Goal: Transaction & Acquisition: Book appointment/travel/reservation

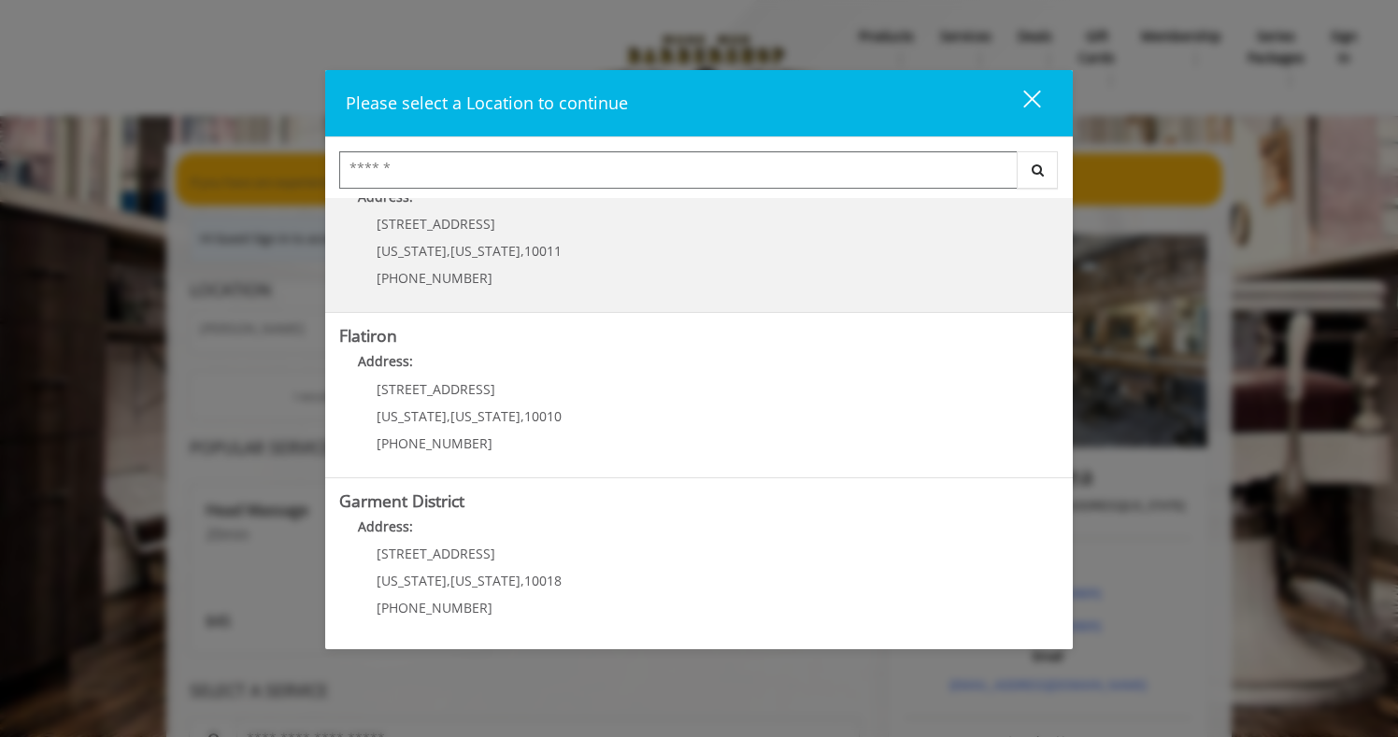
scroll to position [382, 0]
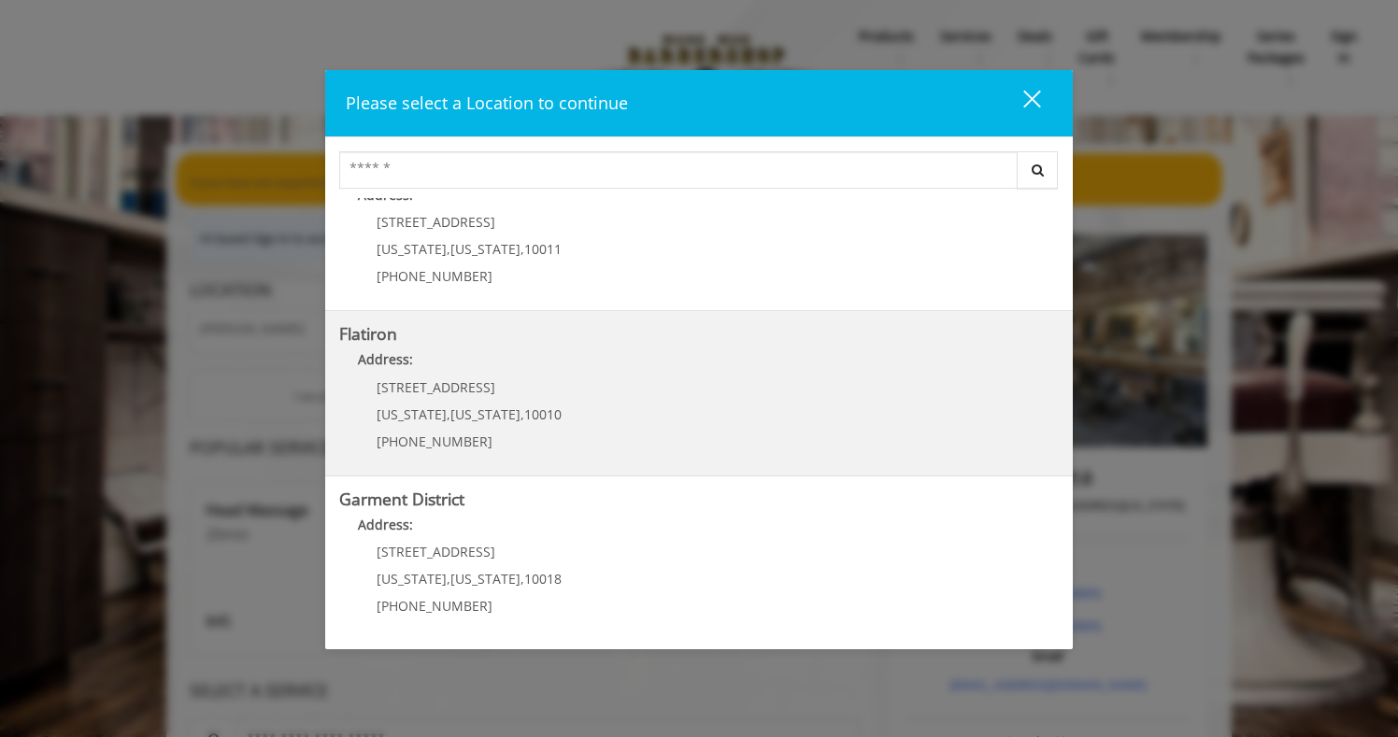
click at [468, 421] on span "[US_STATE]" at bounding box center [485, 415] width 70 height 18
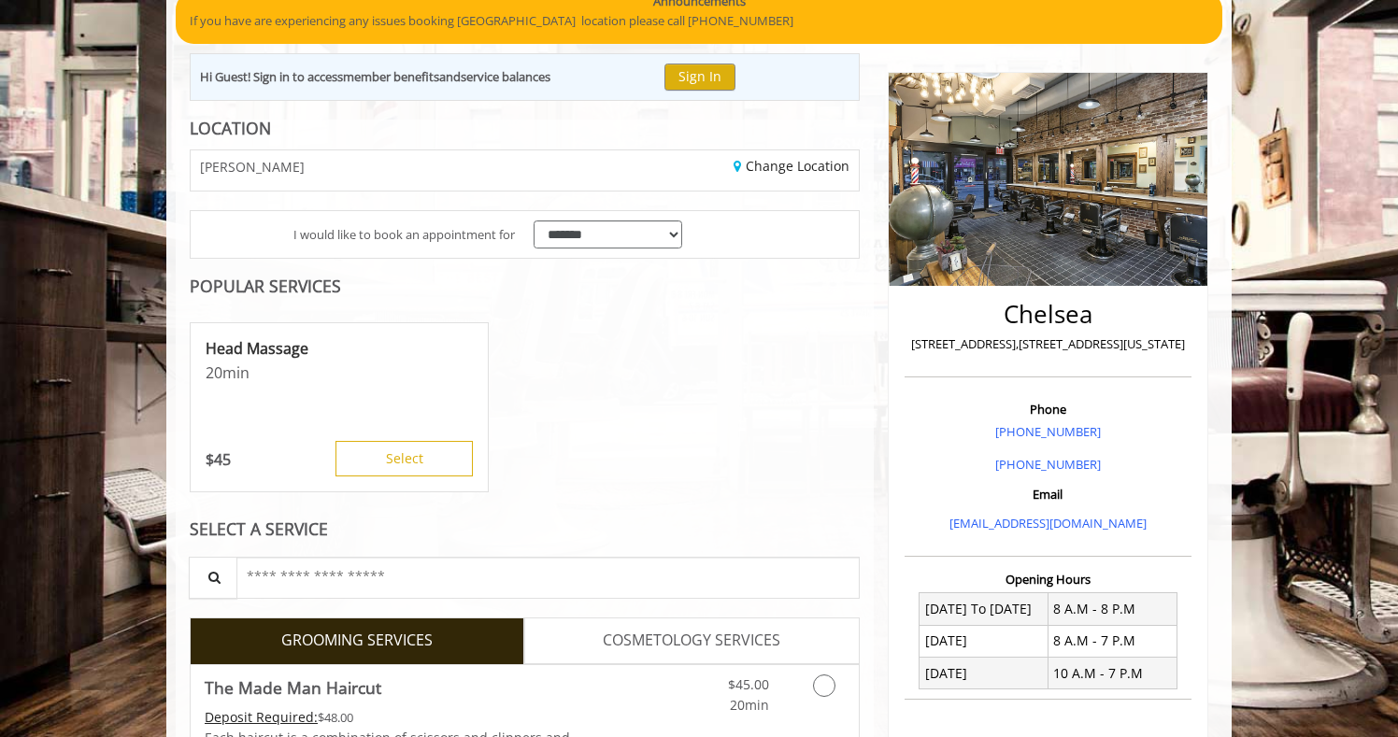
scroll to position [178, 0]
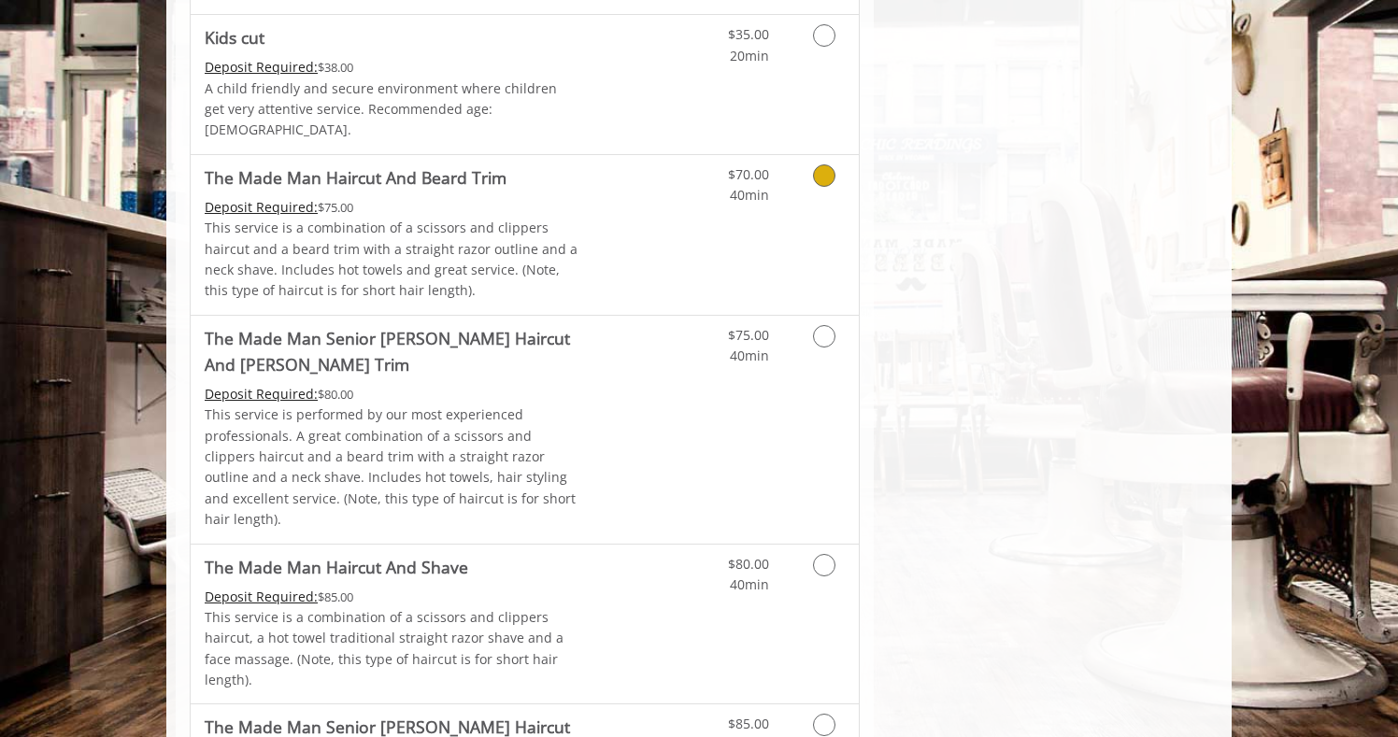
scroll to position [1385, 0]
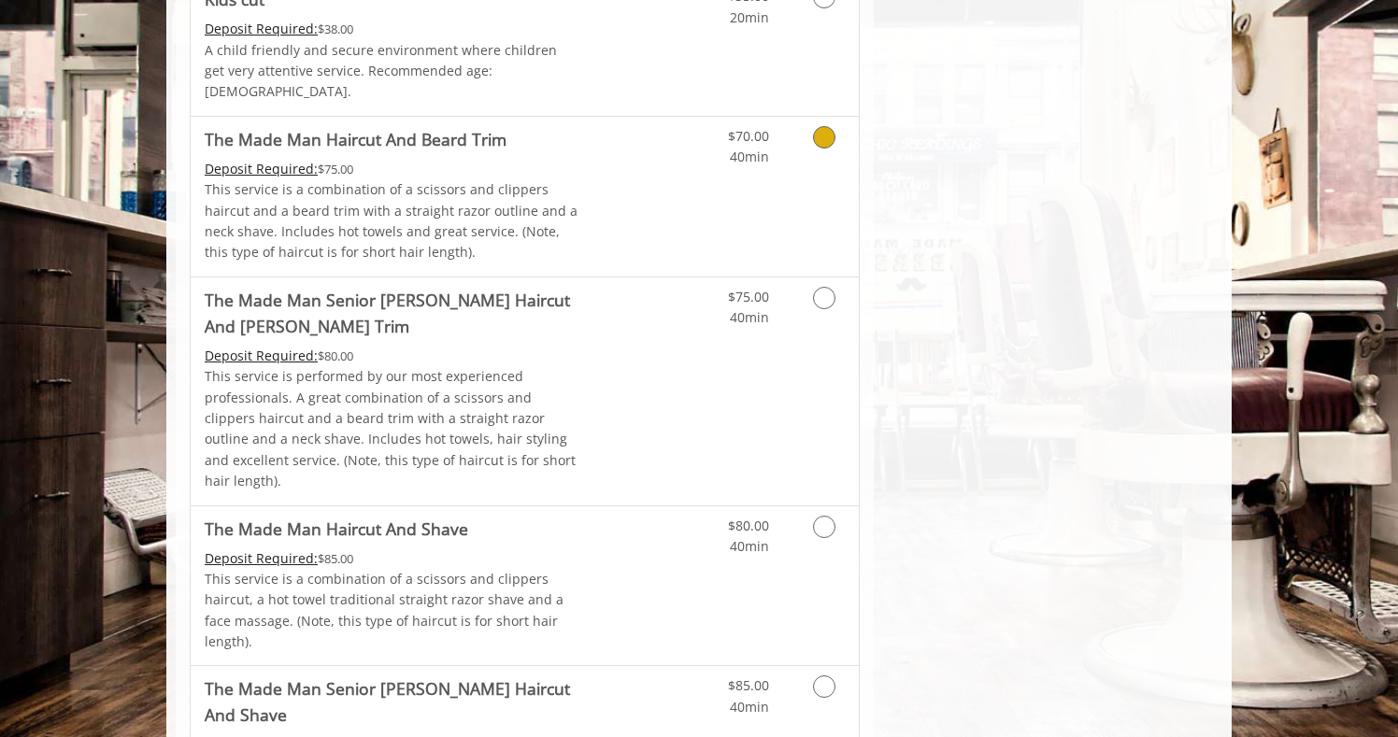
click at [823, 126] on icon "Grooming services" at bounding box center [824, 137] width 22 height 22
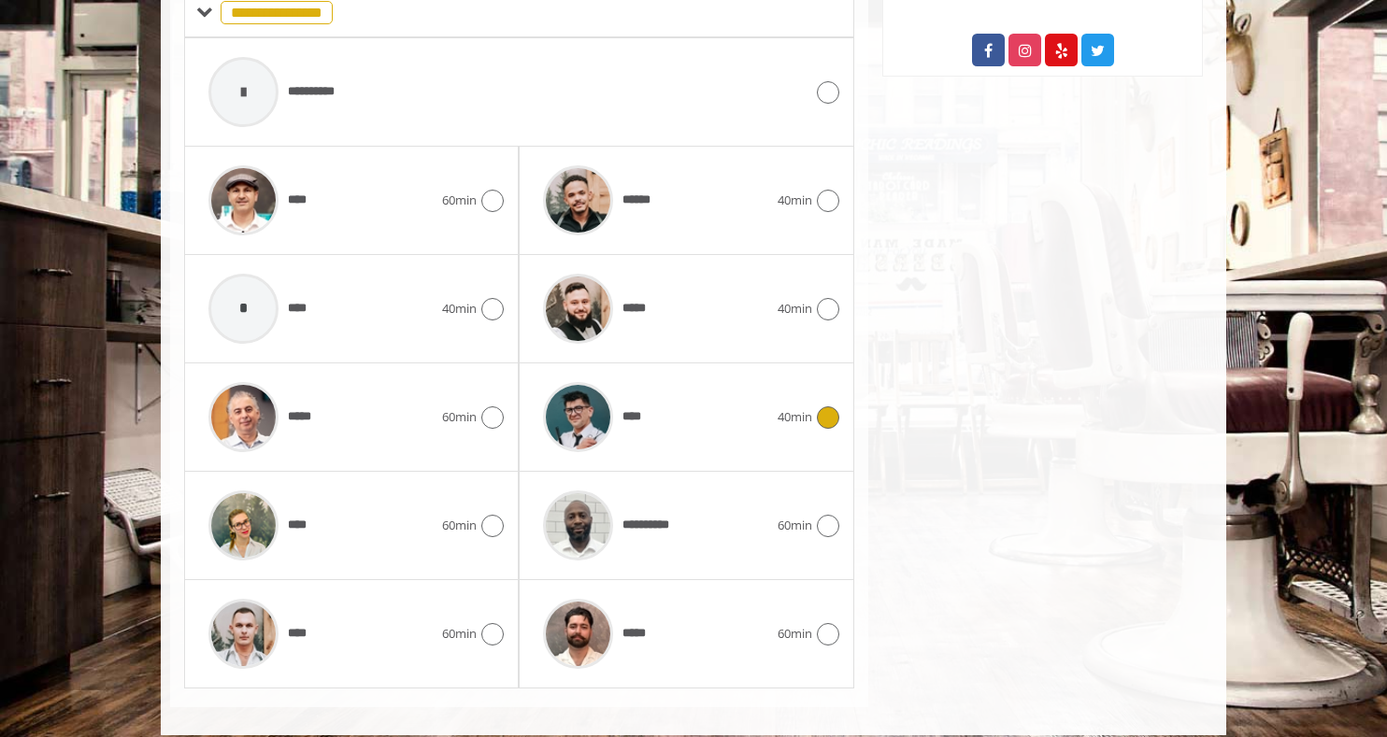
scroll to position [877, 0]
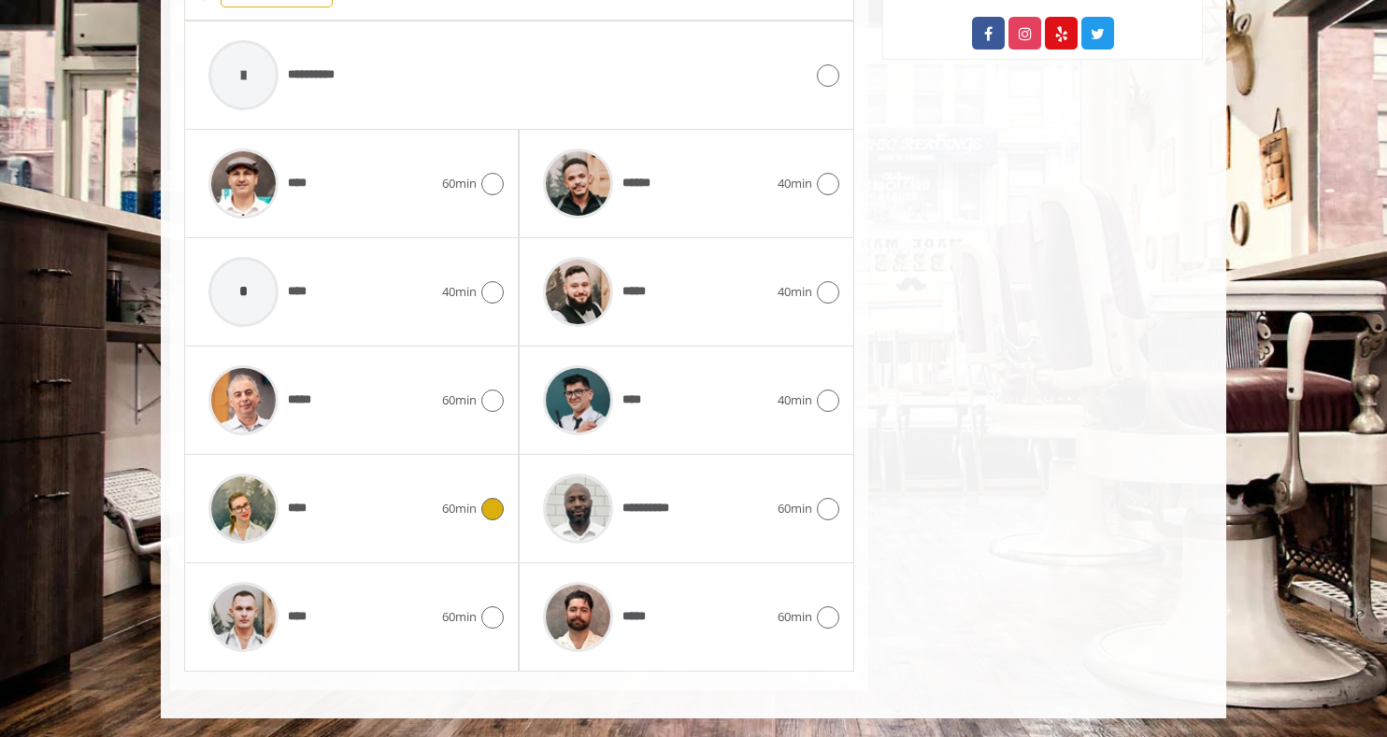
click at [414, 521] on div "****" at bounding box center [320, 508] width 243 height 89
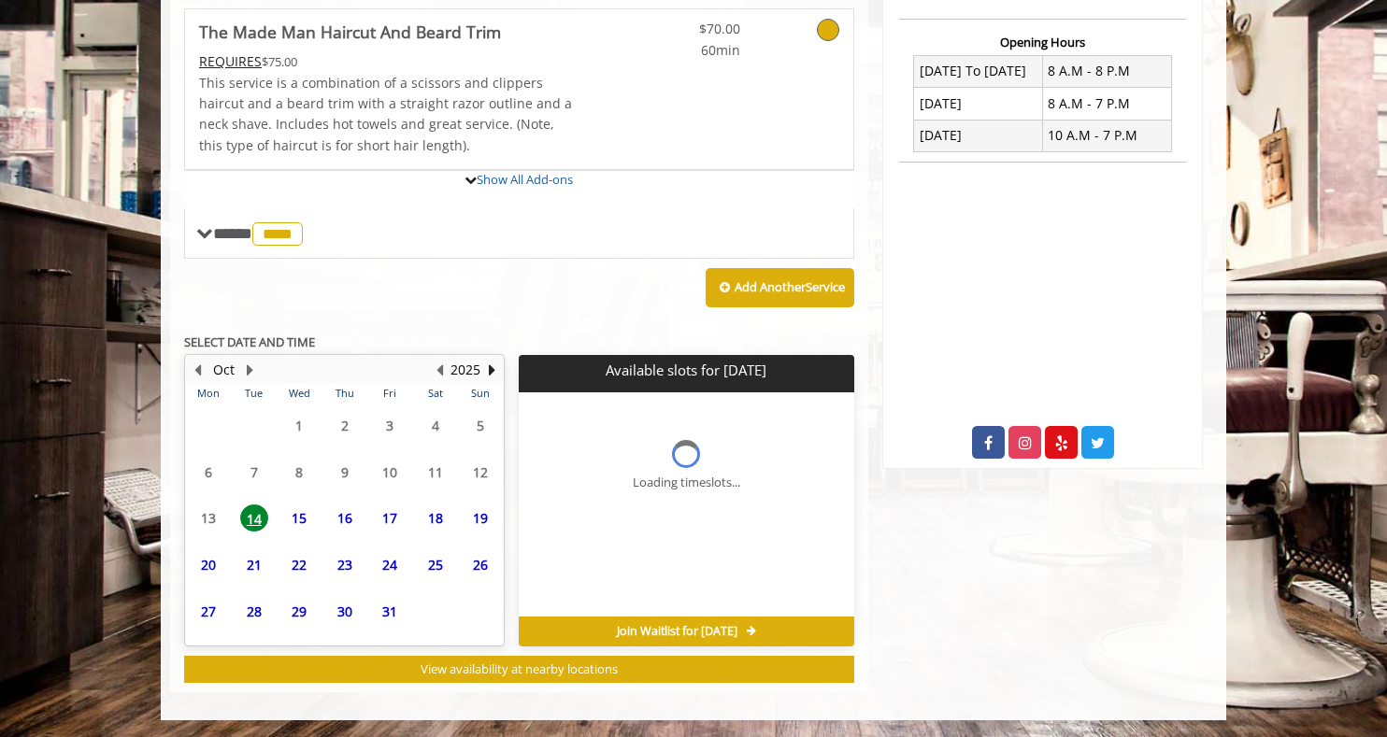
scroll to position [639, 0]
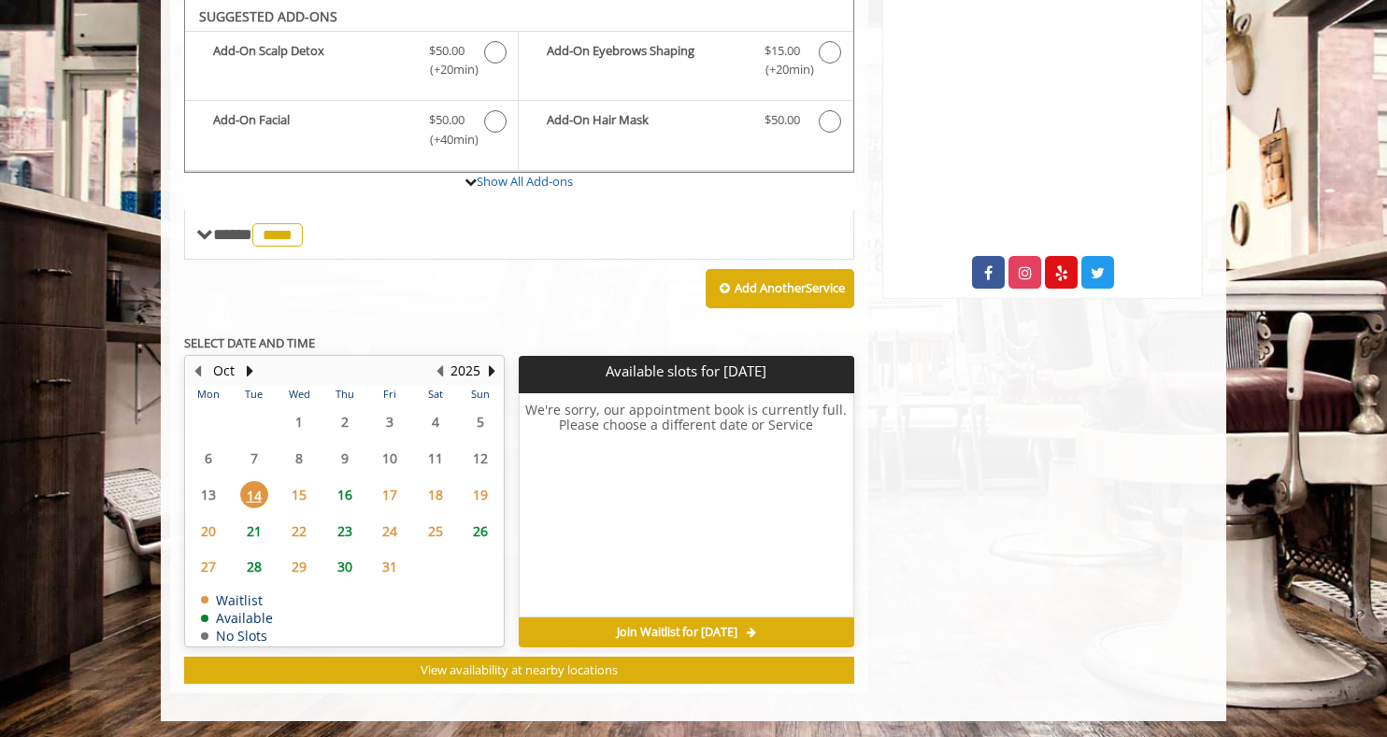
click at [303, 493] on span "15" at bounding box center [299, 494] width 28 height 27
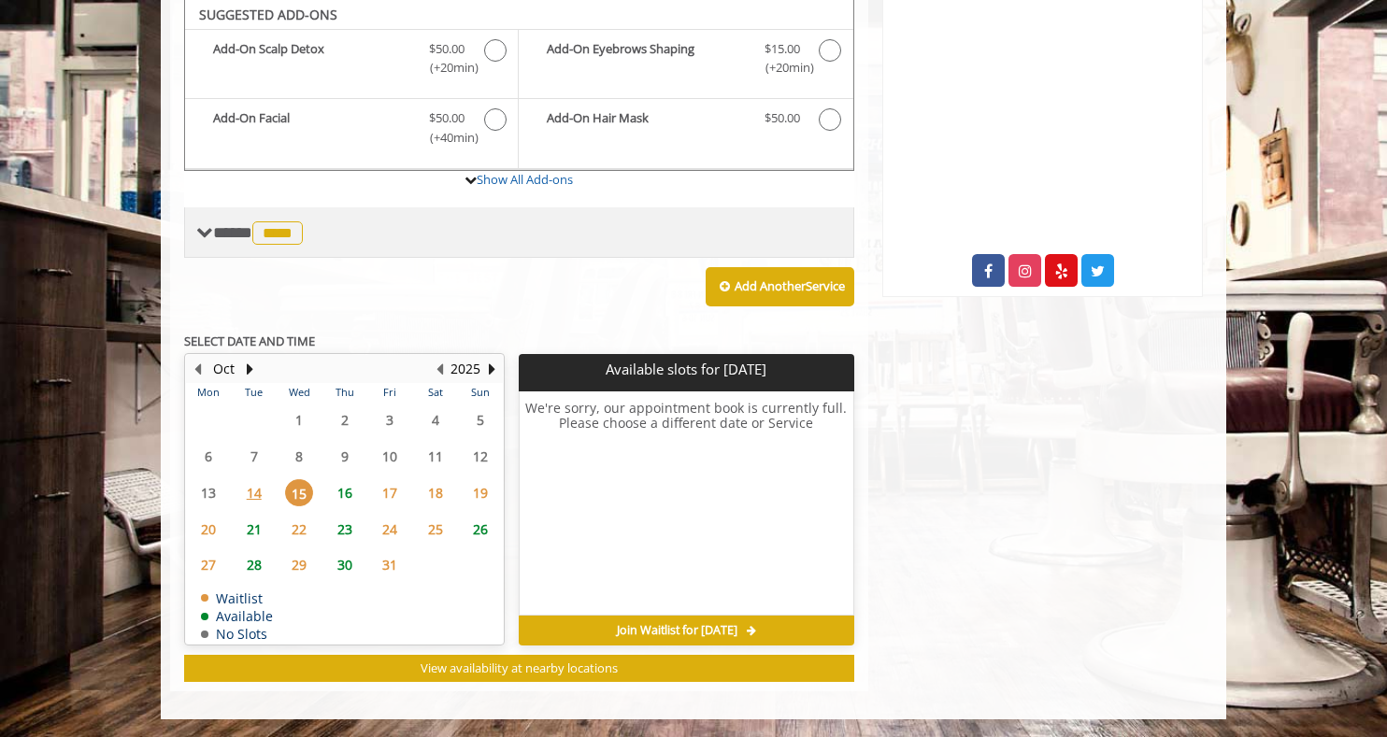
click at [210, 239] on span at bounding box center [204, 232] width 17 height 17
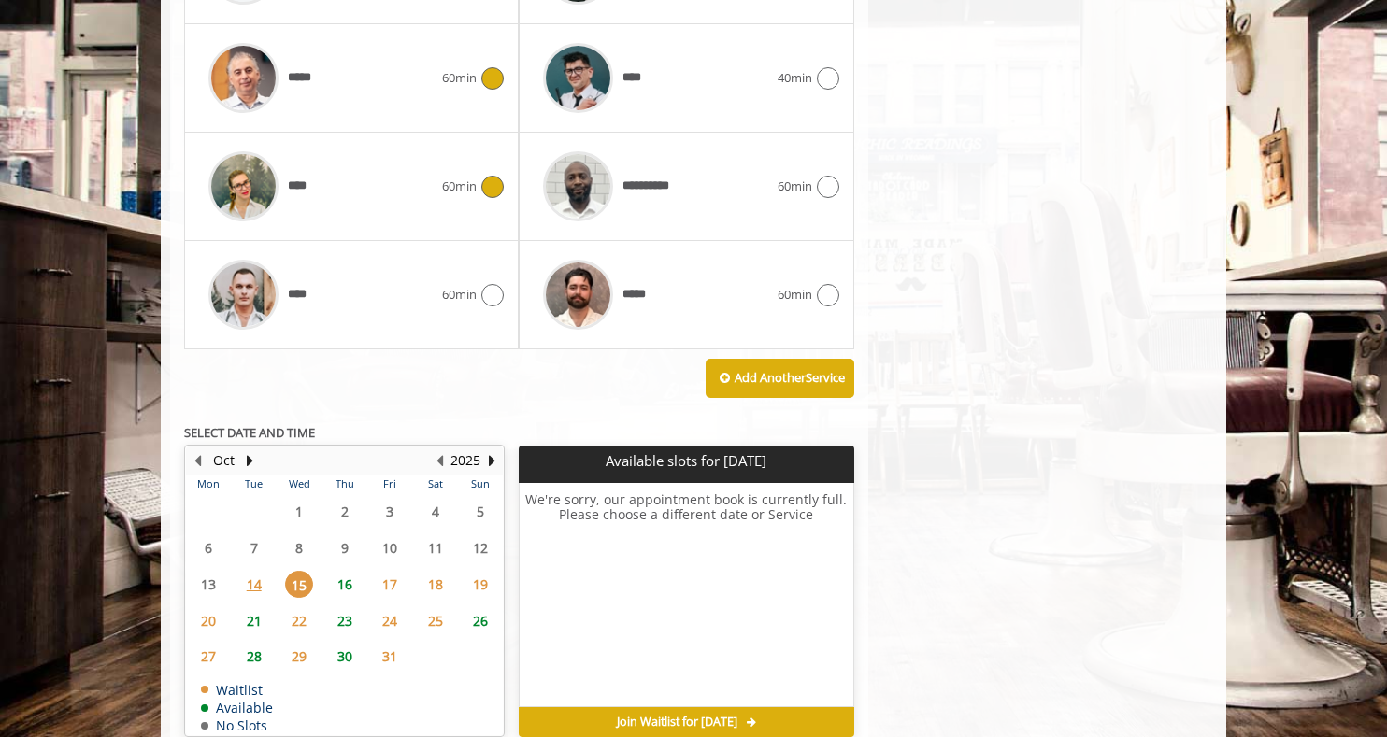
scroll to position [1258, 0]
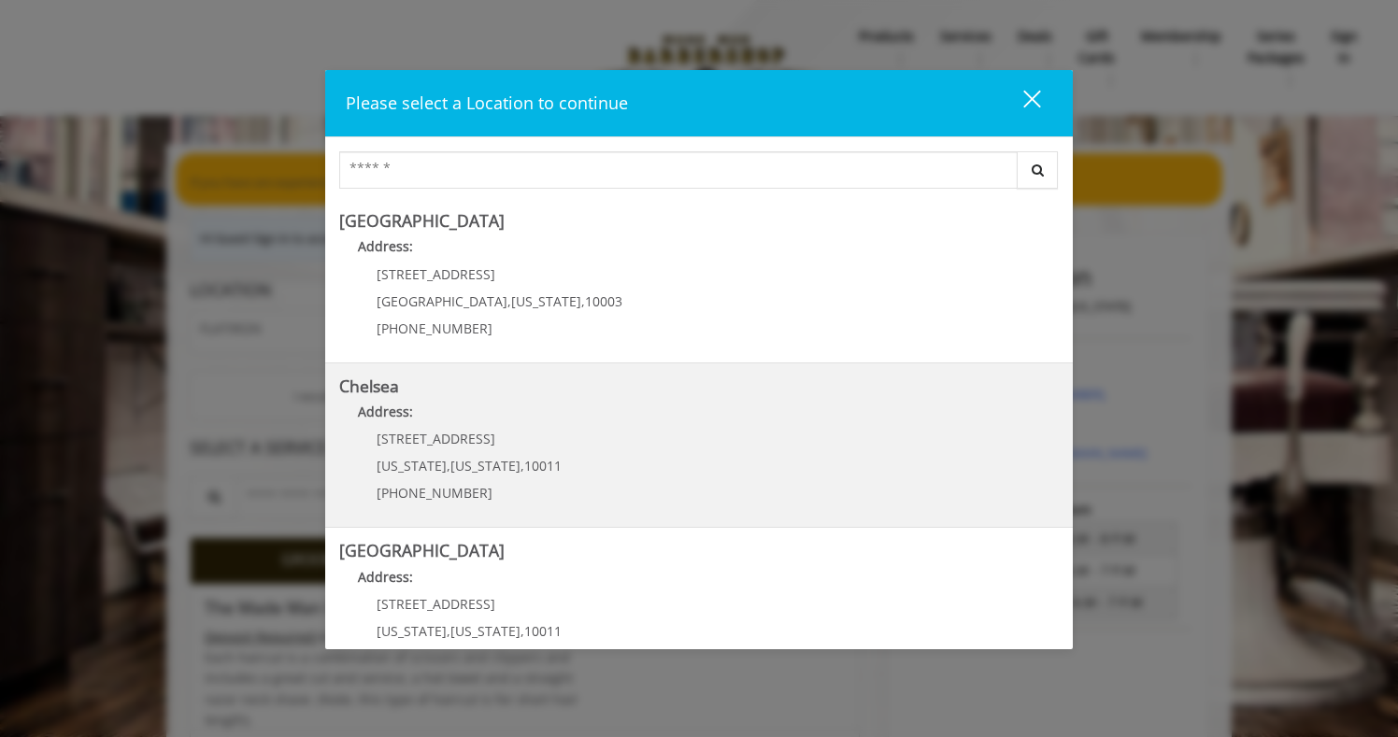
click at [667, 456] on link "Chelsea Address: 169/170 W 23rd St New York , New York , 10011 (917) 639-3902" at bounding box center [699, 446] width 720 height 136
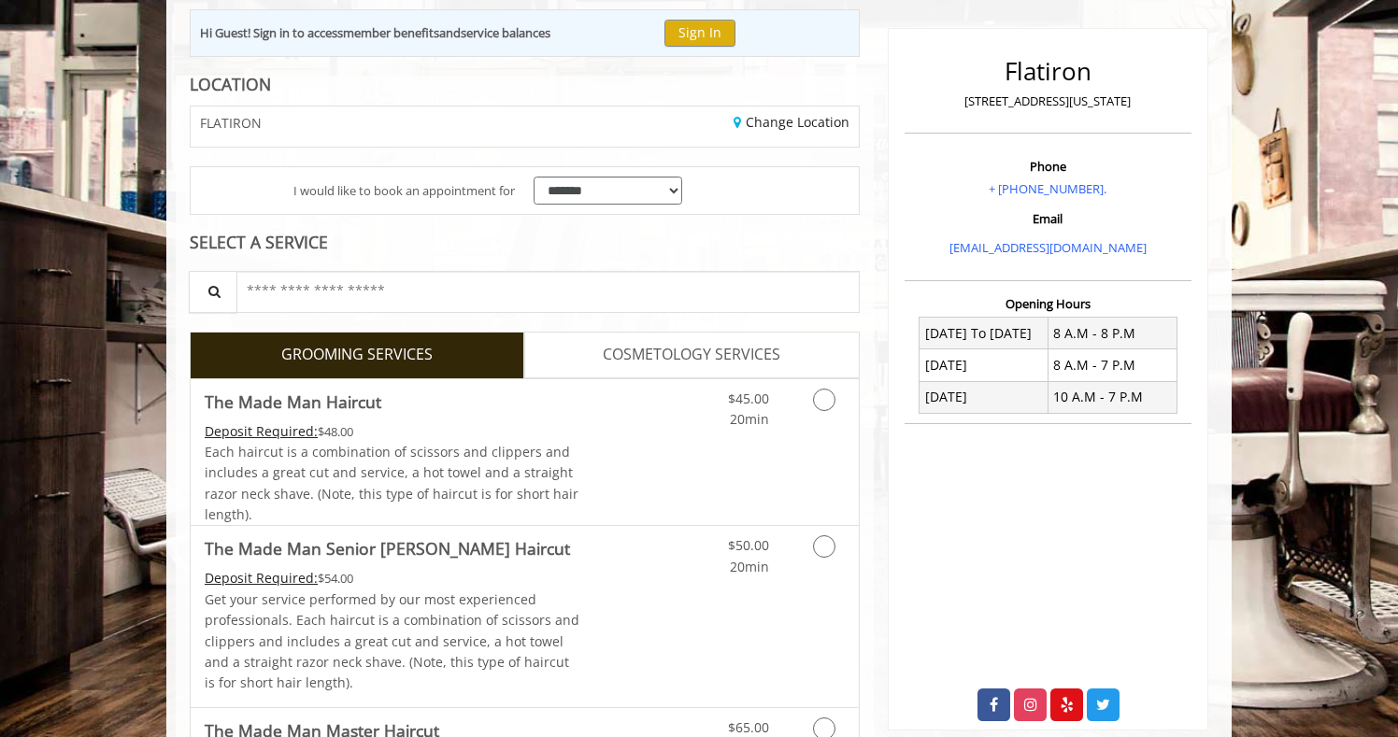
scroll to position [386, 0]
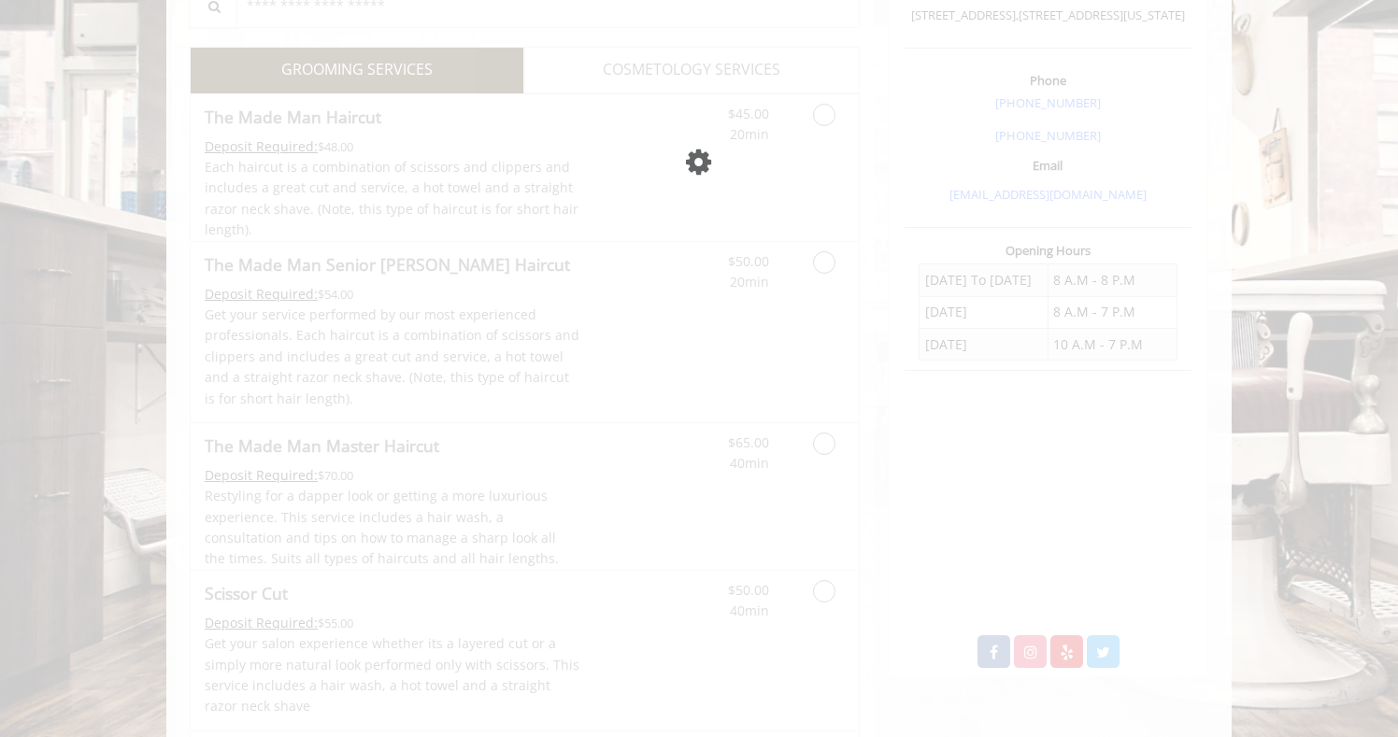
scroll to position [733, 0]
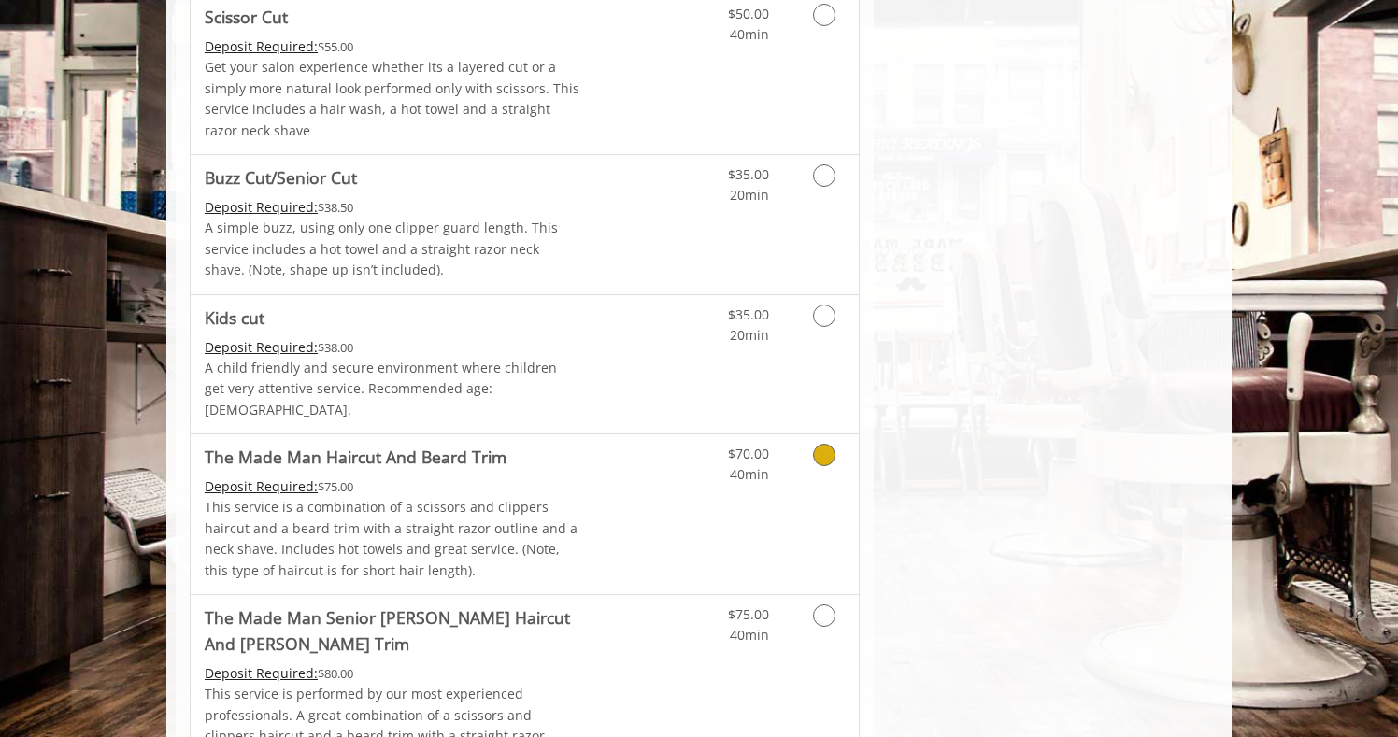
click at [820, 444] on icon "Grooming services" at bounding box center [824, 455] width 22 height 22
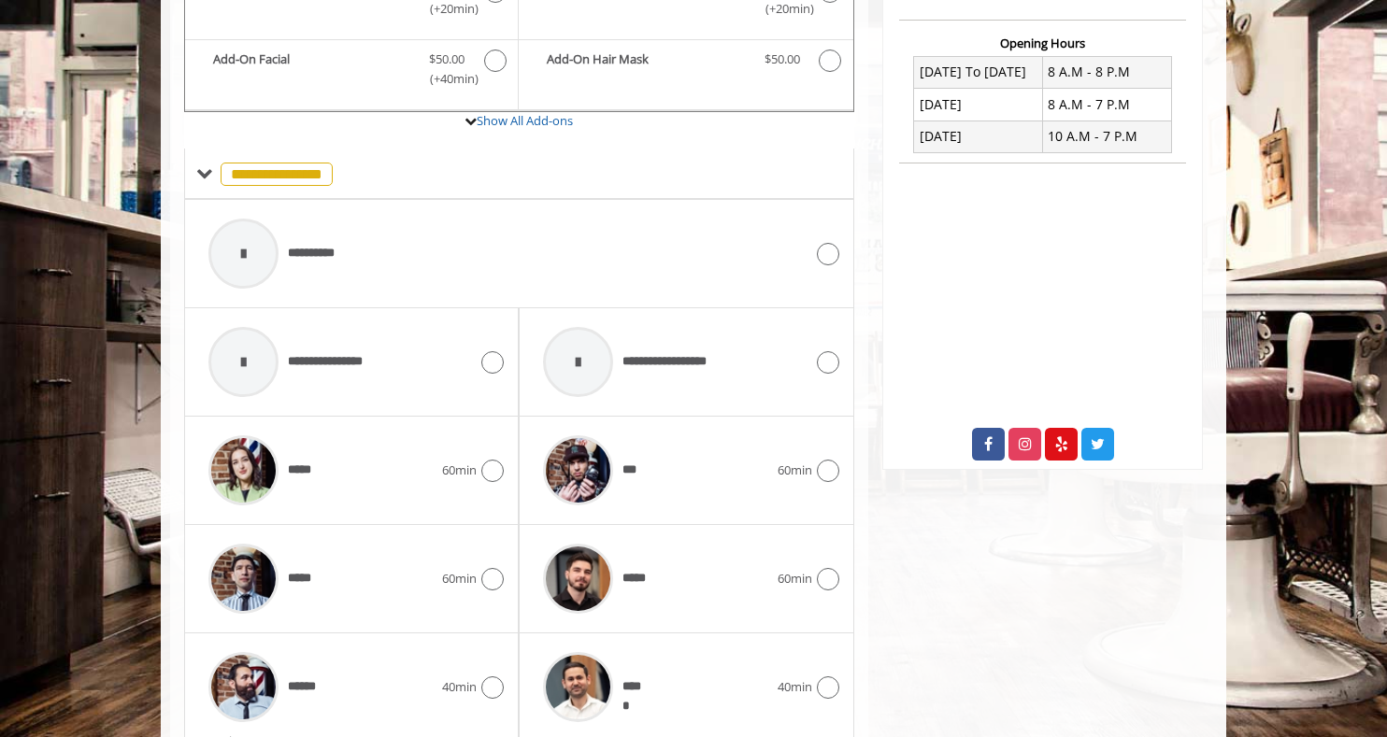
click at [496, 469] on icon at bounding box center [492, 471] width 22 height 22
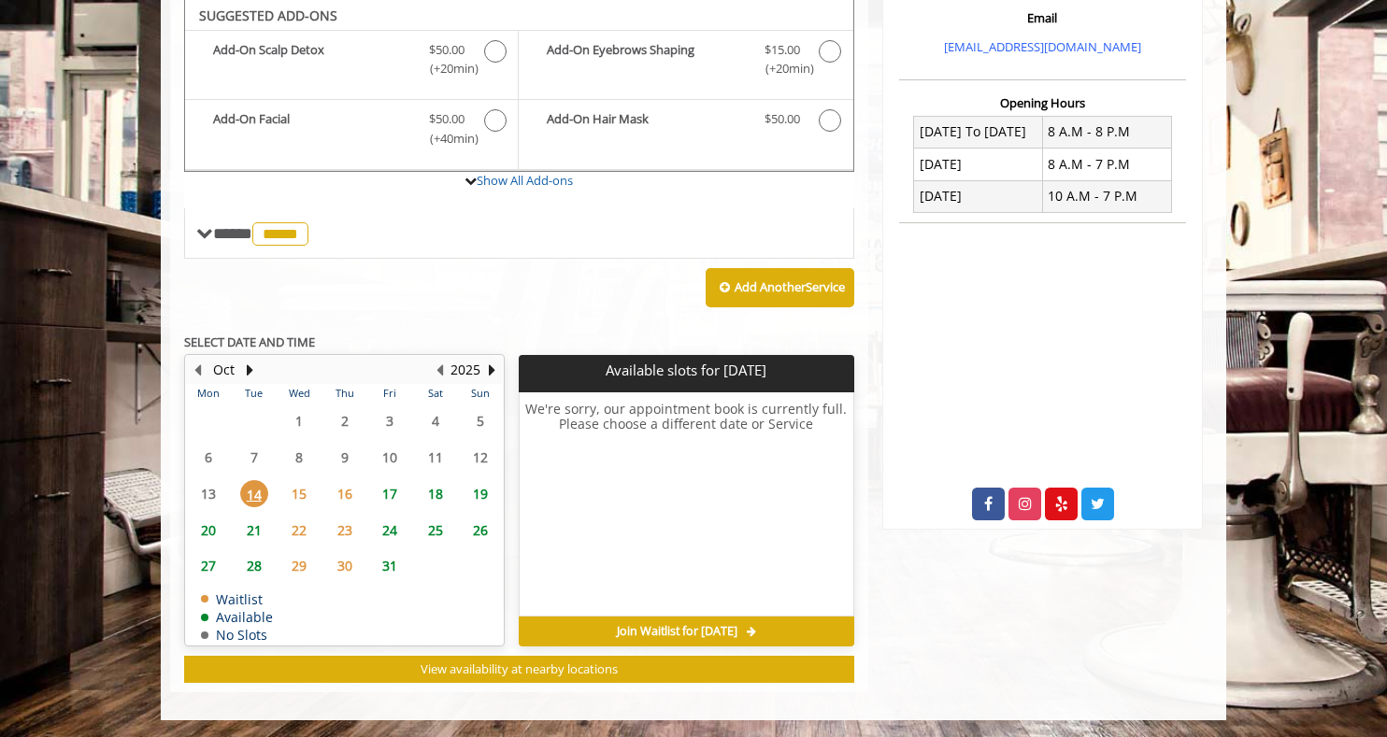
scroll to position [637, 0]
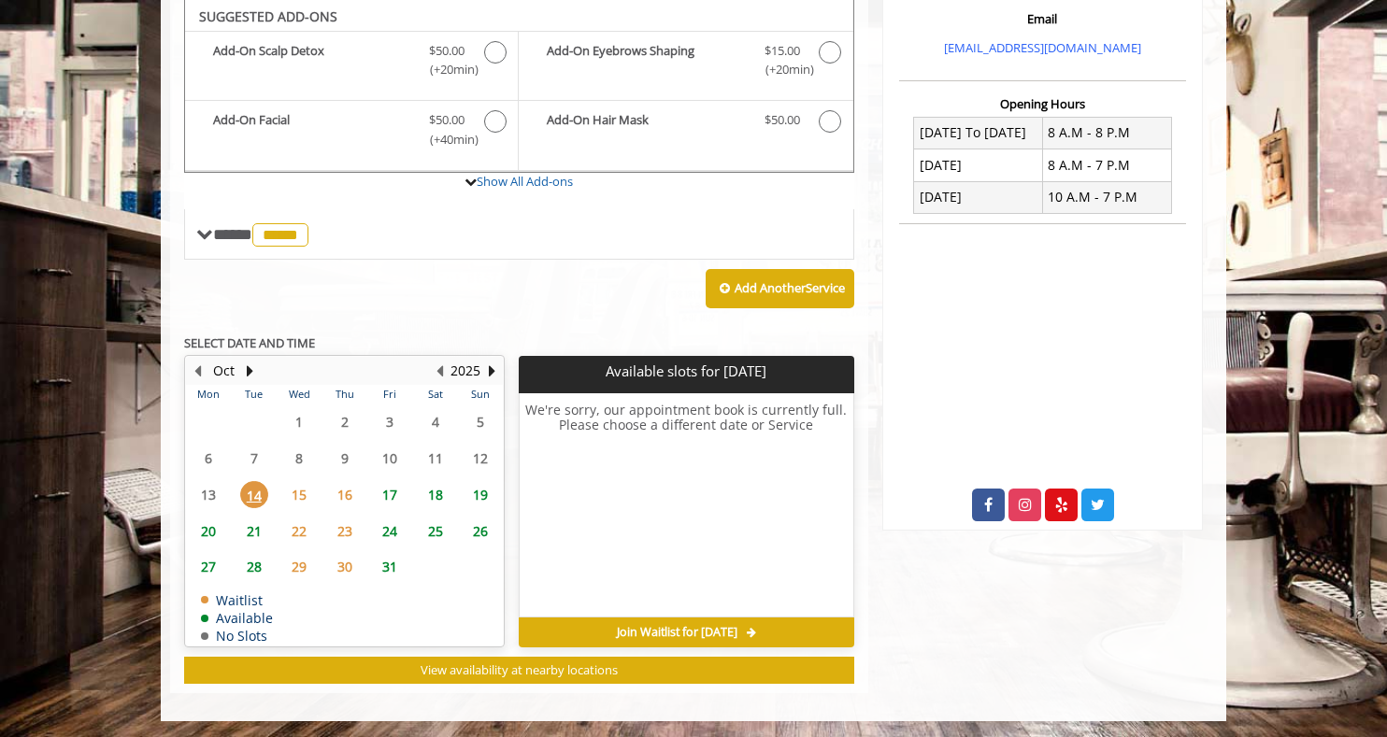
click at [301, 493] on span "15" at bounding box center [299, 494] width 28 height 27
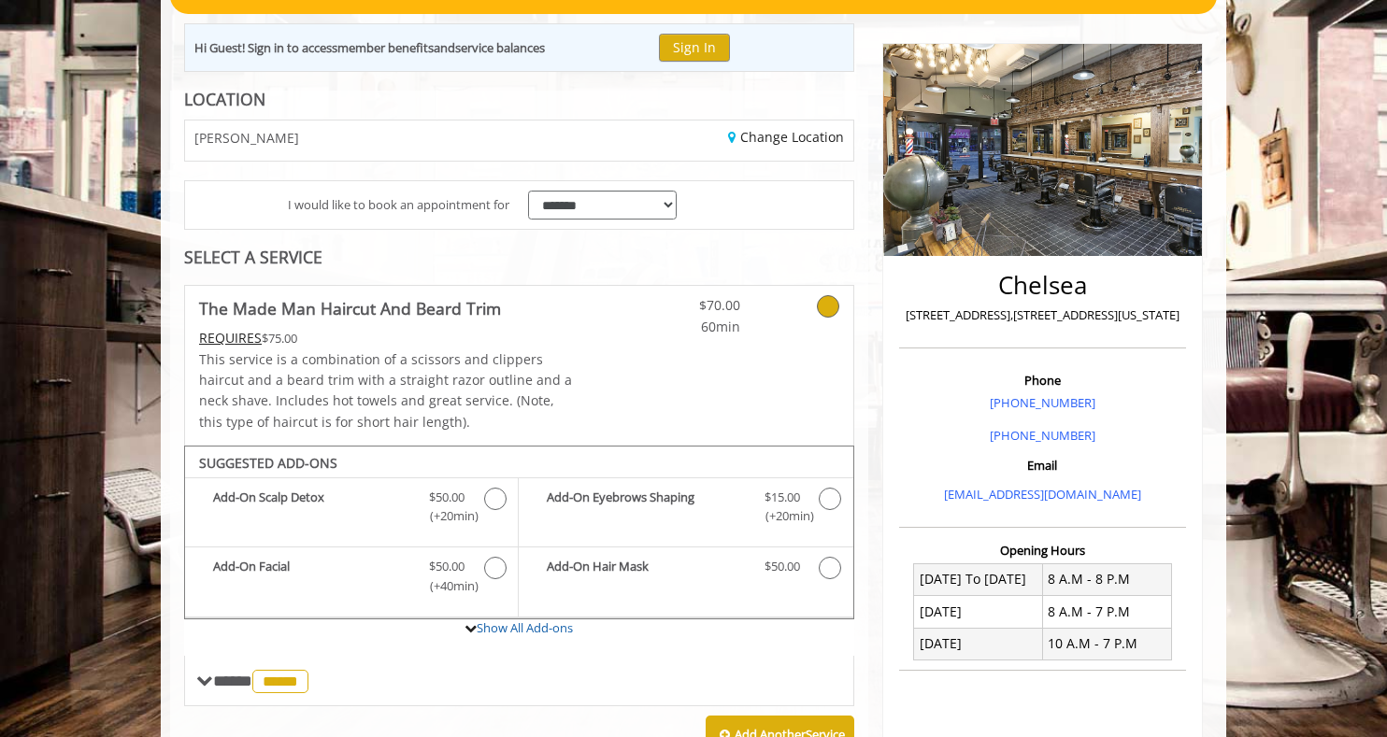
scroll to position [397, 0]
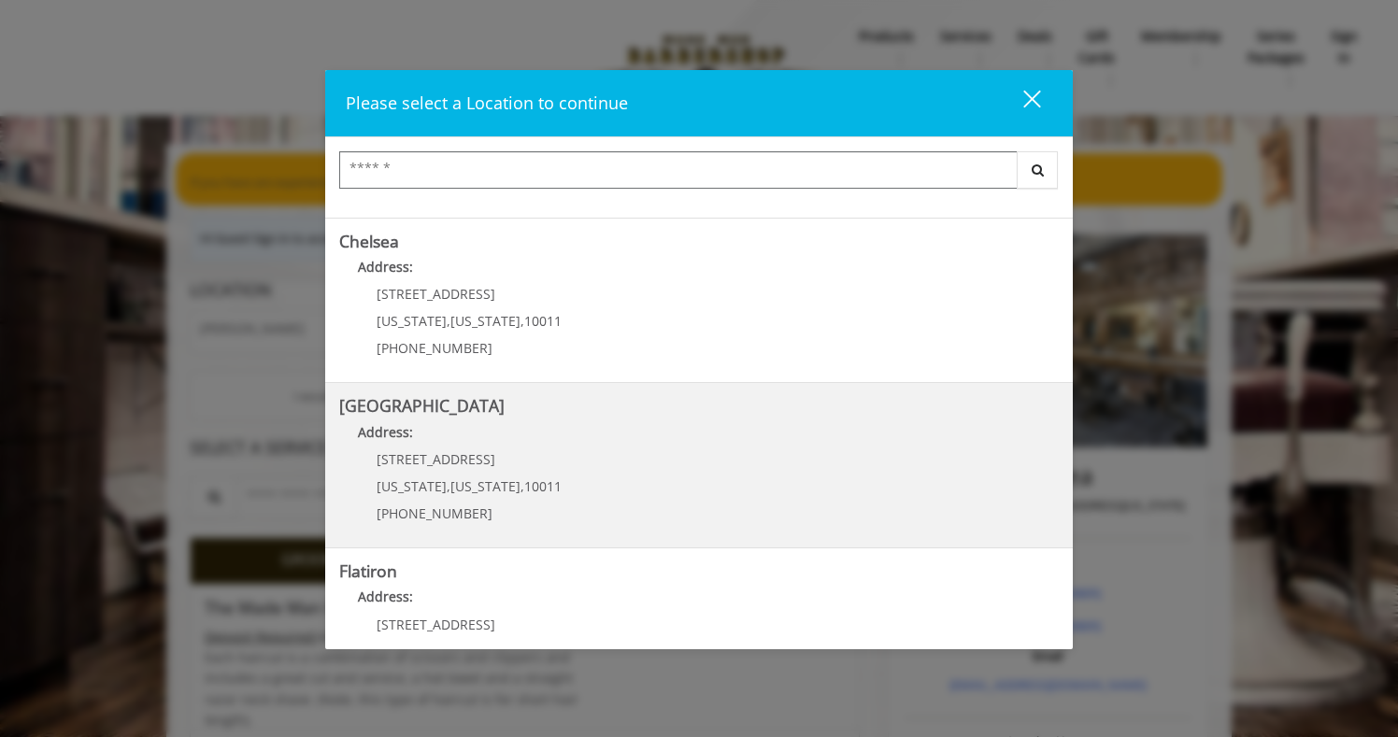
scroll to position [139, 0]
click at [515, 396] on div "[GEOGRAPHIC_DATA] Address: [STREET_ADDRESS][US_STATE][US_STATE] (646) 850-0041" at bounding box center [699, 471] width 748 height 165
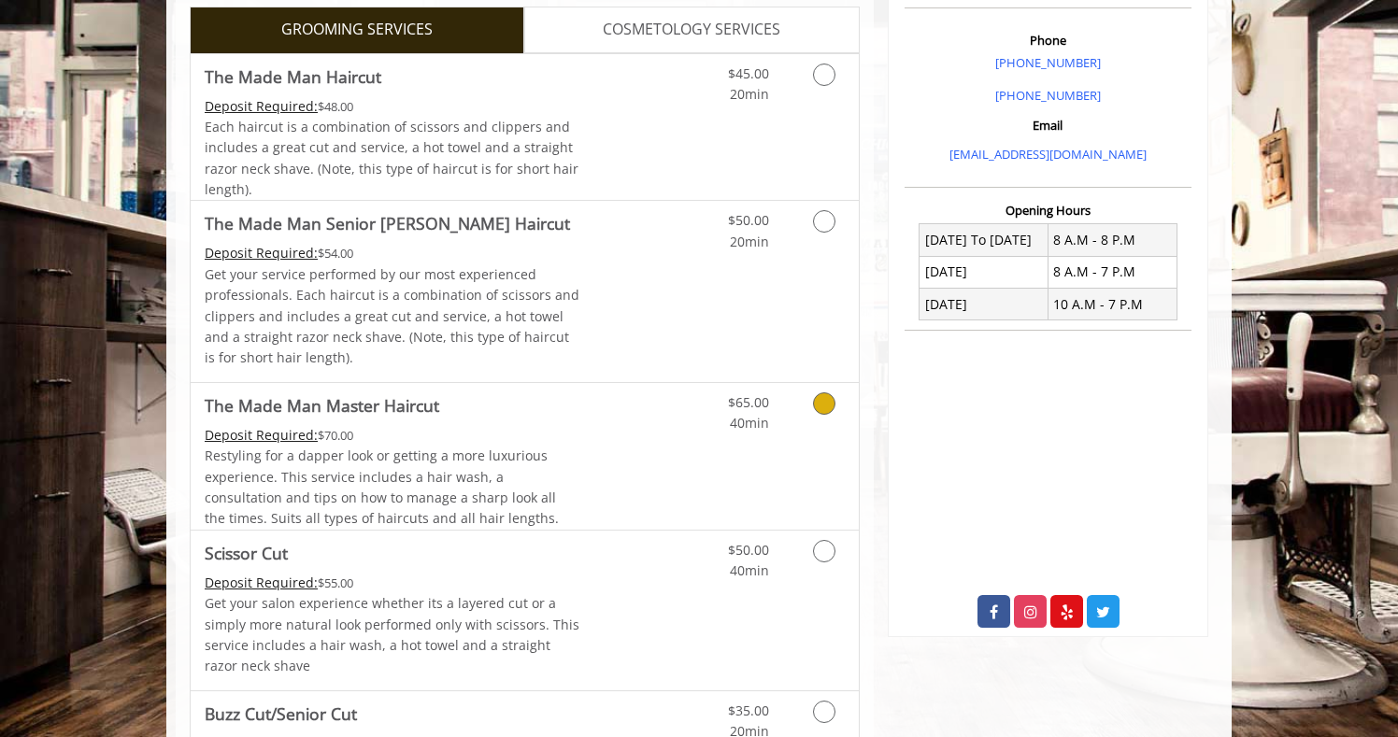
scroll to position [611, 0]
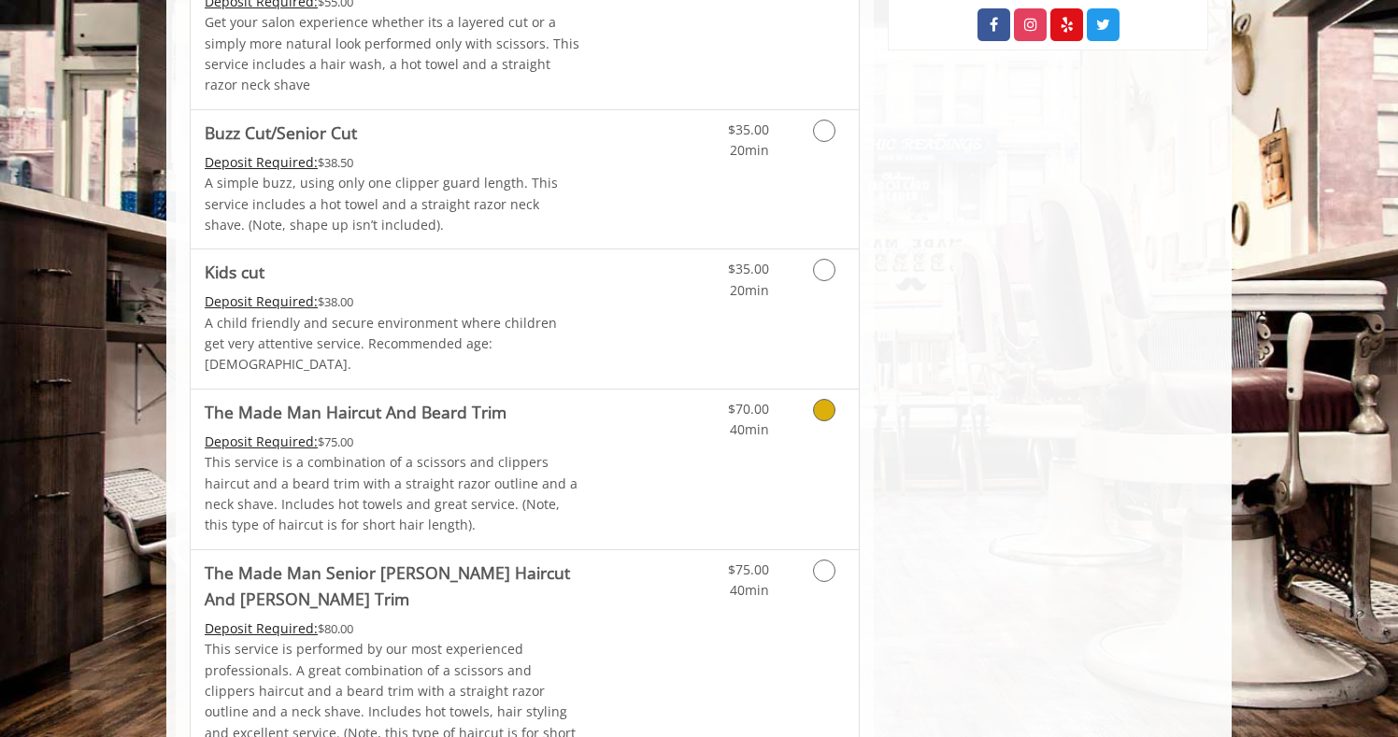
click at [817, 399] on icon "Grooming services" at bounding box center [824, 410] width 22 height 22
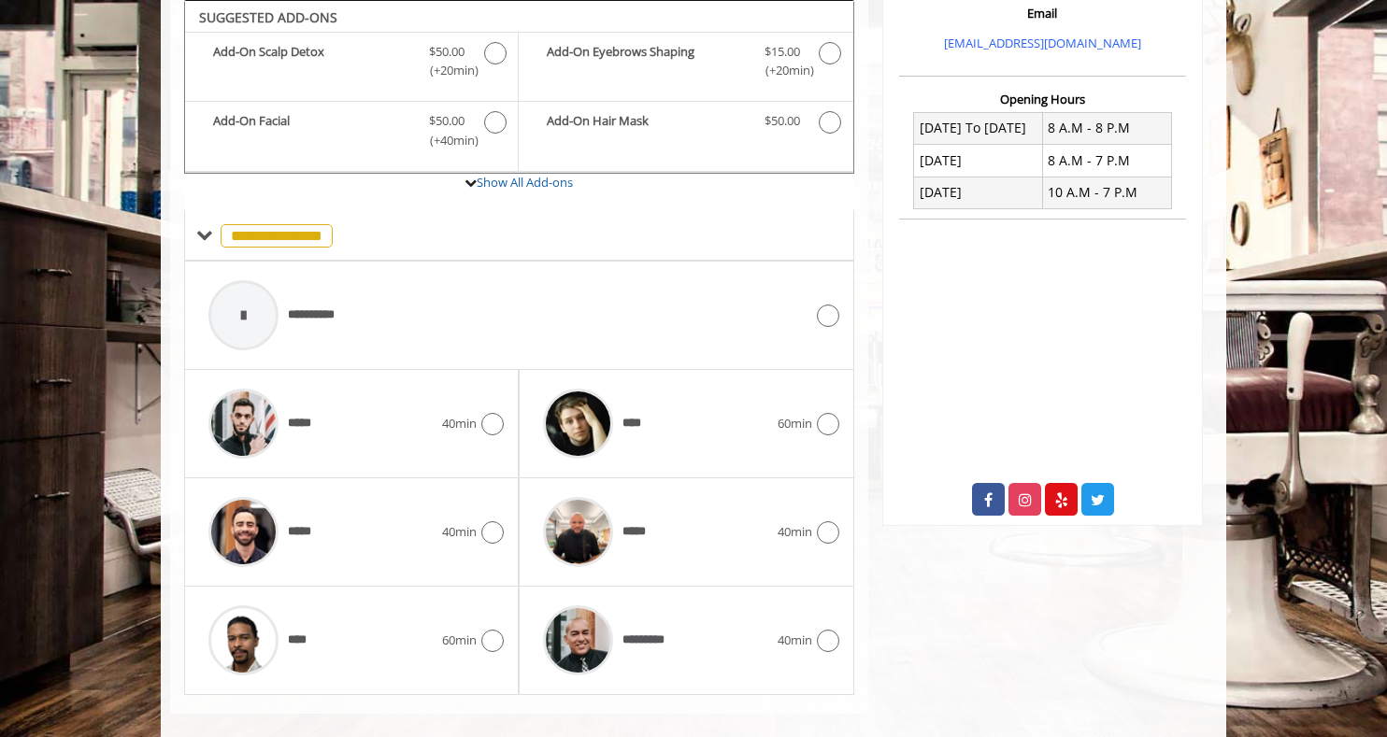
scroll to position [660, 0]
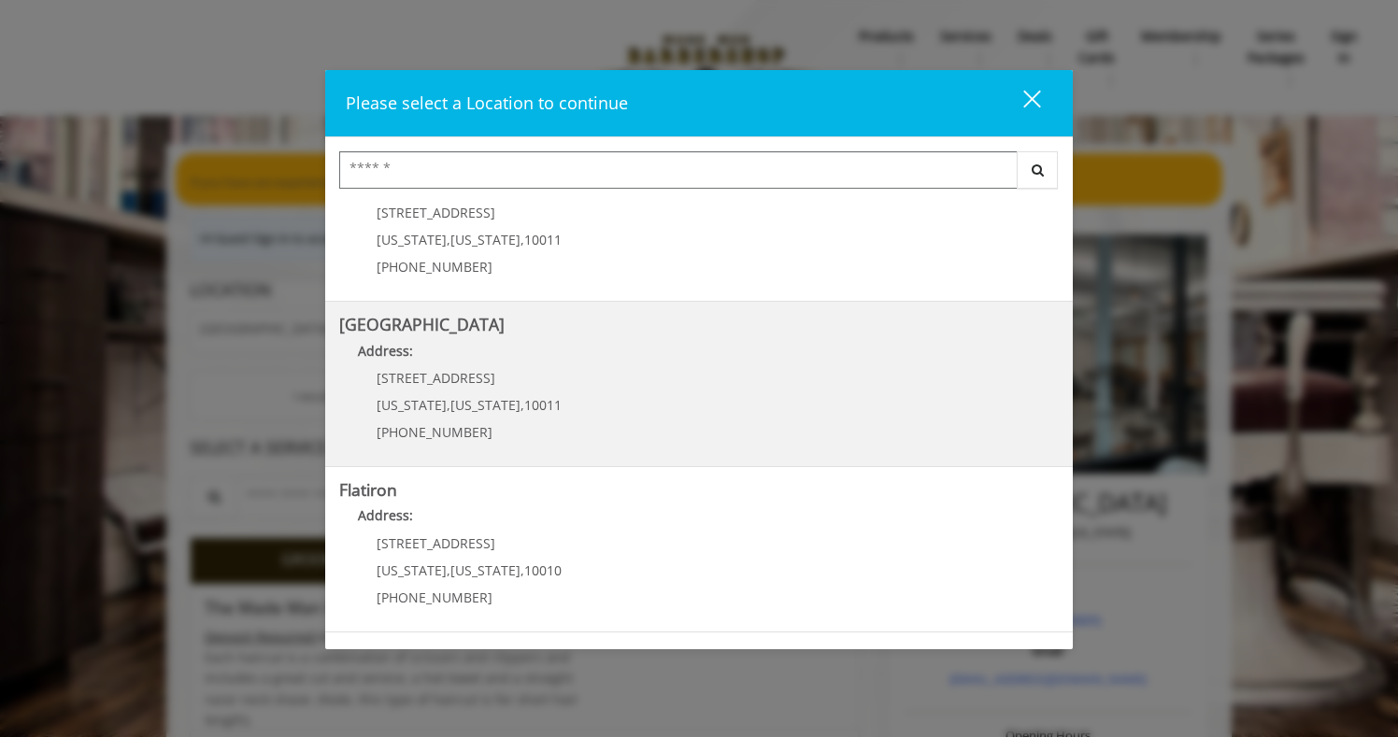
scroll to position [382, 0]
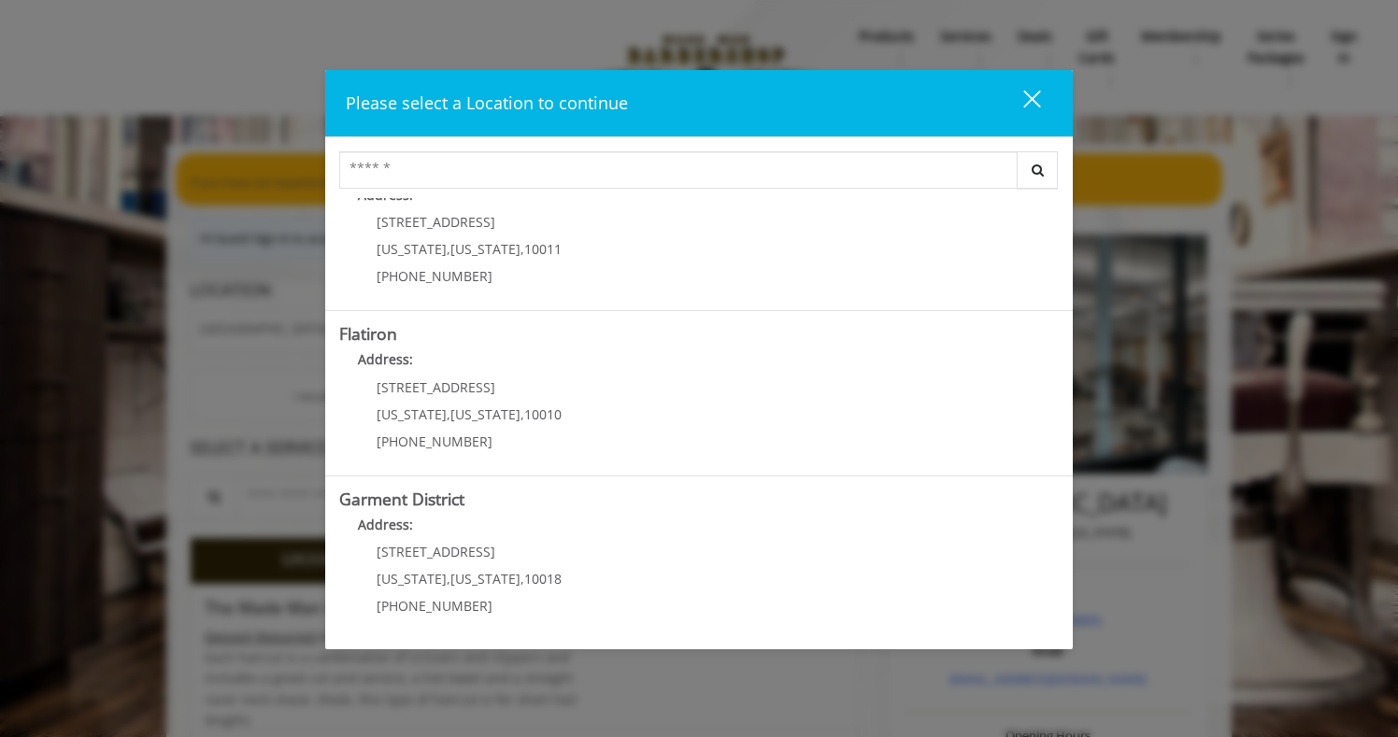
click at [1032, 82] on div "Please select a Location to continue close" at bounding box center [699, 103] width 748 height 67
click at [1035, 102] on div "close dialog" at bounding box center [1032, 100] width 18 height 18
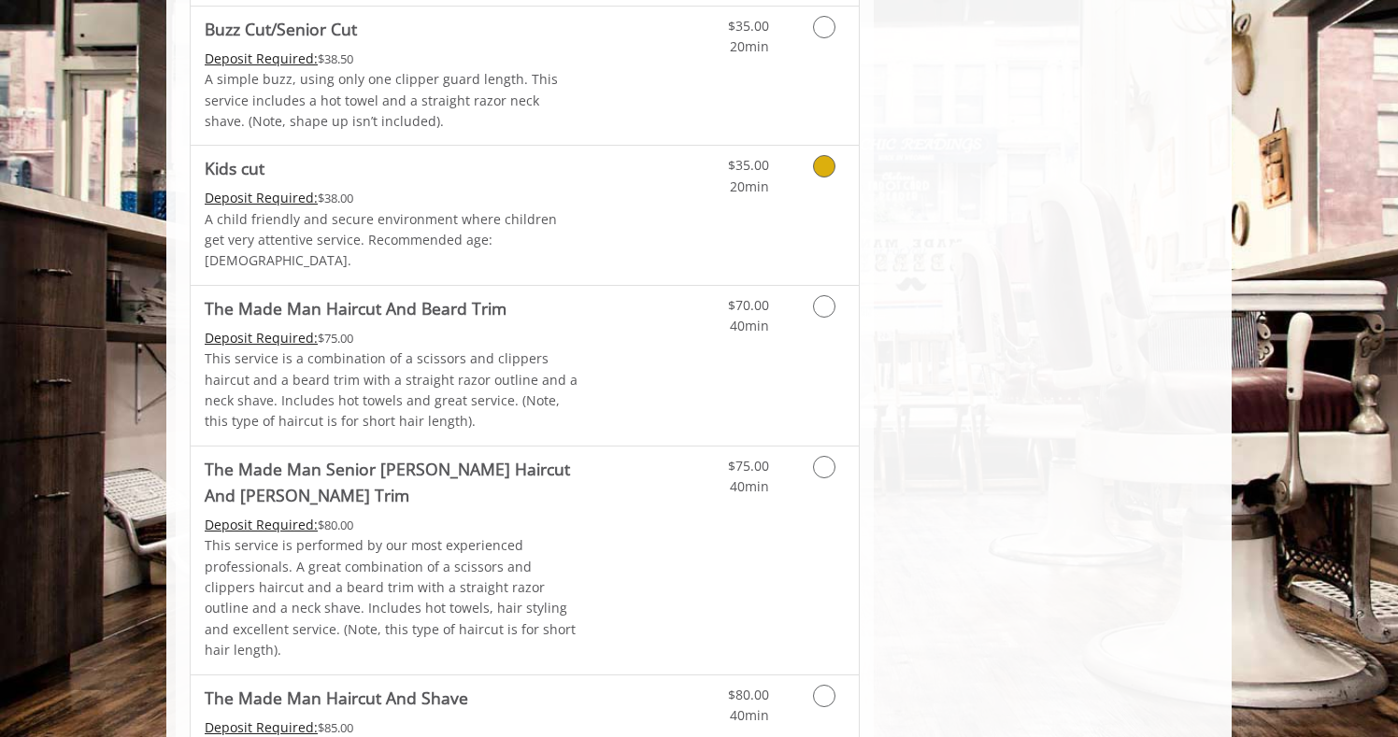
scroll to position [1320, 0]
